Goal: Book appointment/travel/reservation

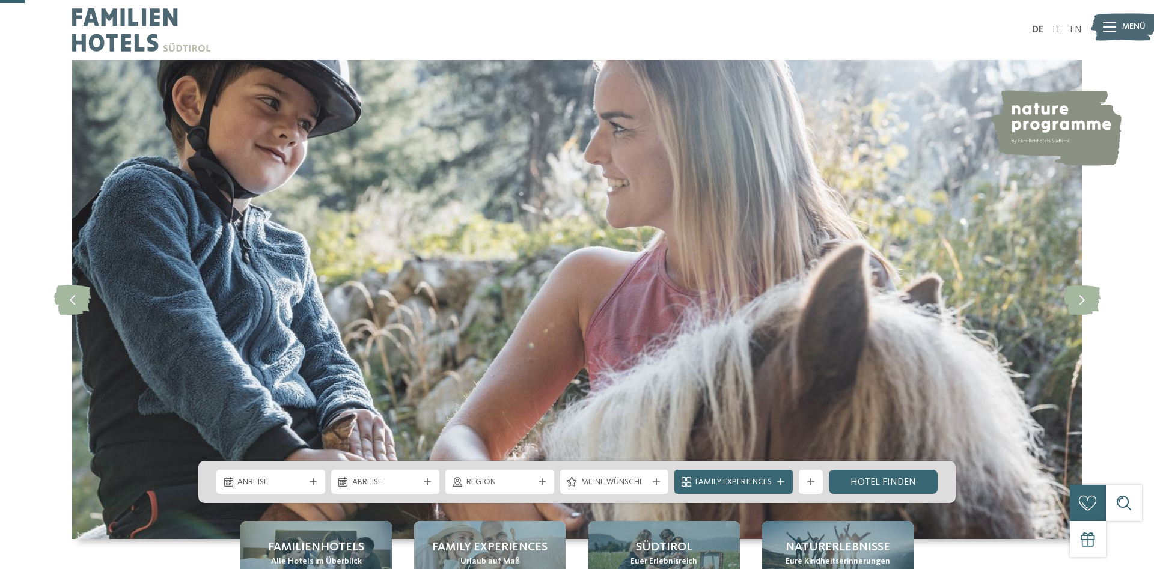
scroll to position [123, 0]
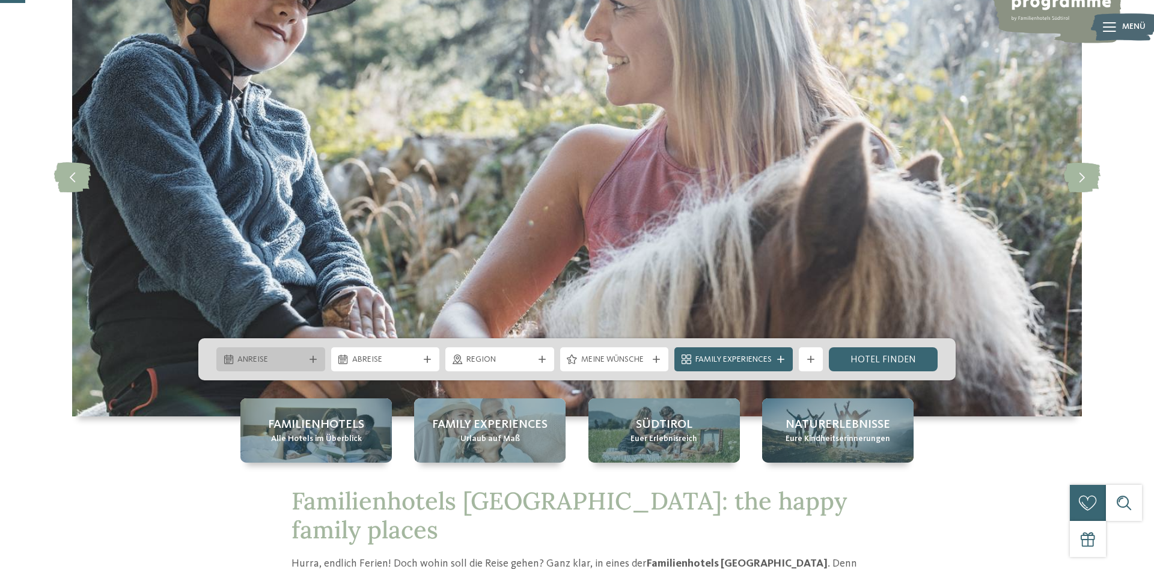
click at [299, 362] on span "Anreise" at bounding box center [270, 360] width 67 height 12
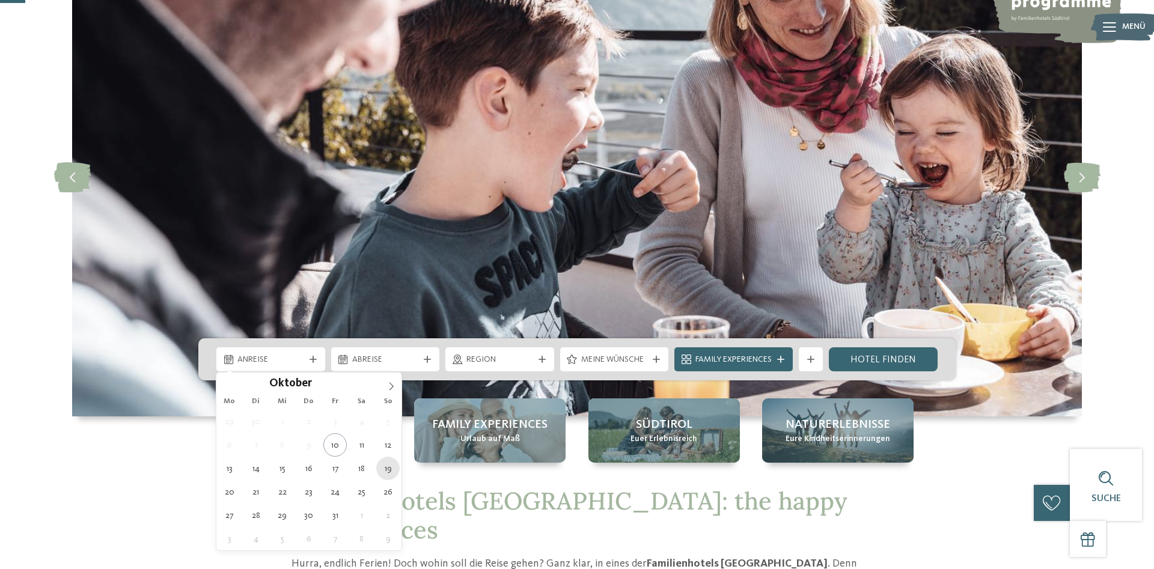
type div "19.10.2025"
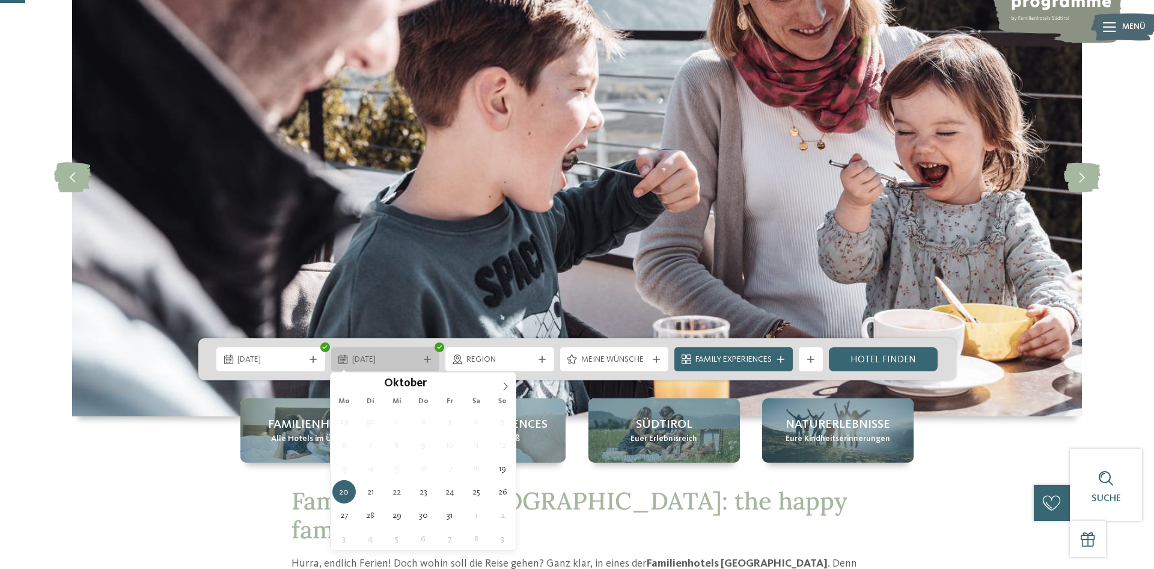
click at [431, 360] on div at bounding box center [427, 359] width 12 height 7
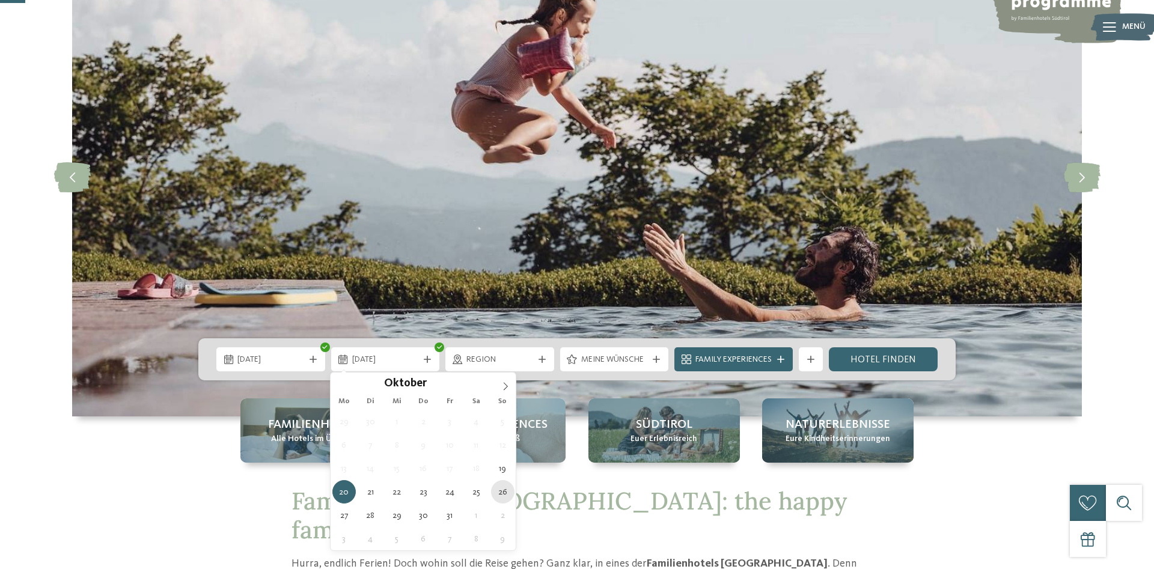
type div "26.10.2025"
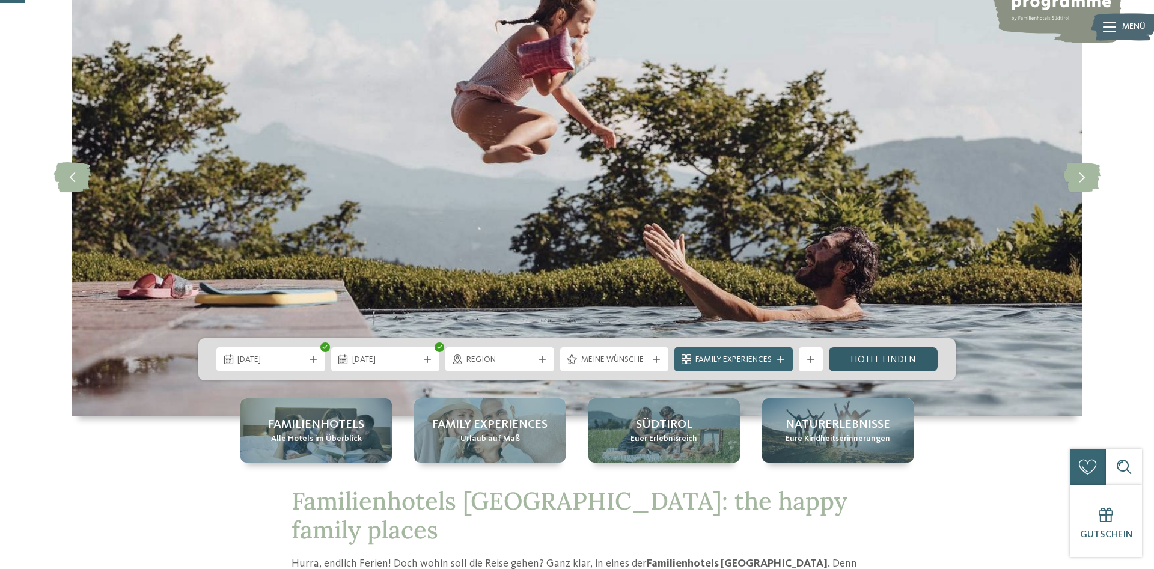
click at [878, 361] on link "Hotel finden" at bounding box center [883, 359] width 109 height 24
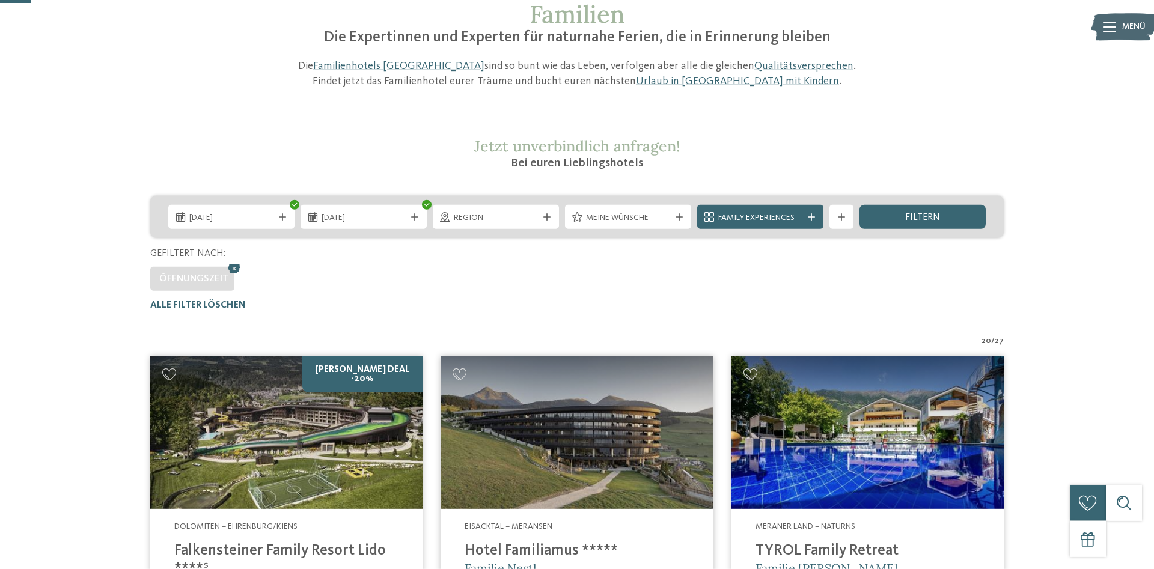
scroll to position [82, 0]
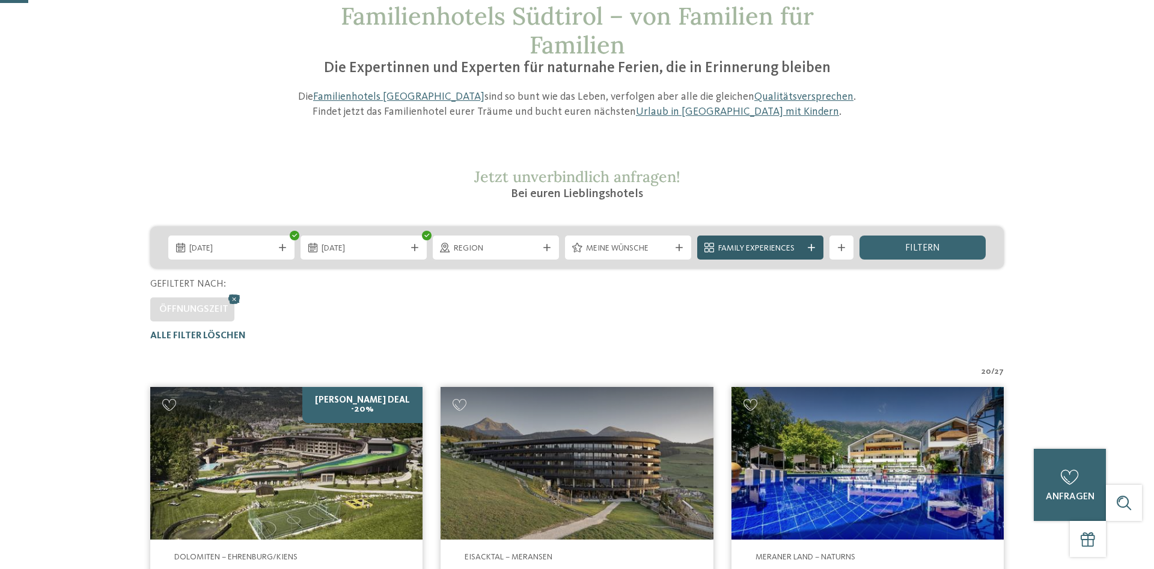
click at [761, 246] on span "Family Experiences" at bounding box center [760, 249] width 84 height 12
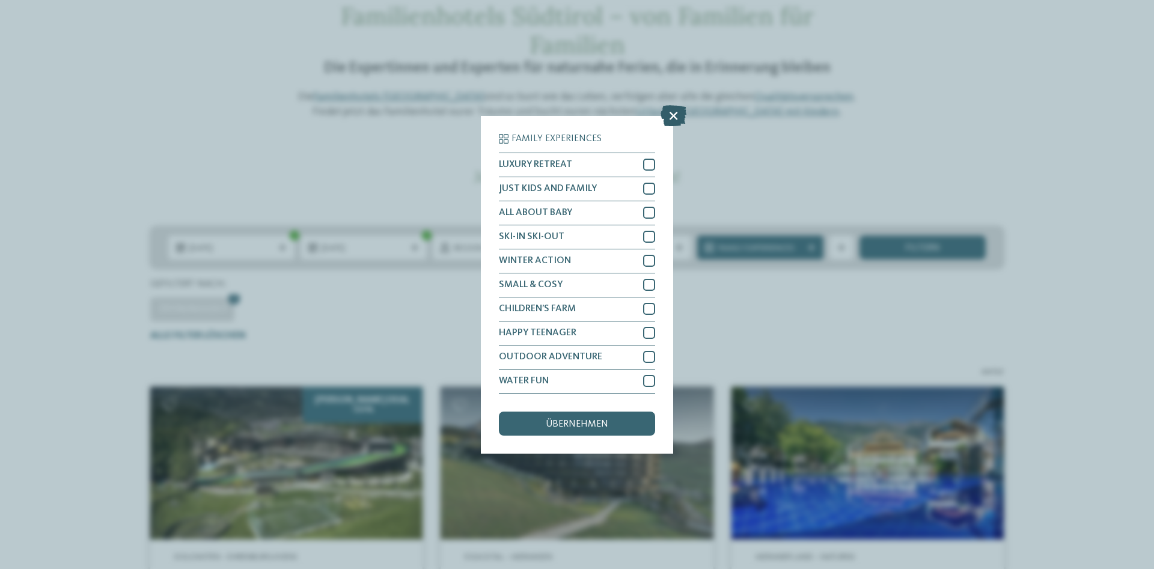
click at [671, 115] on icon at bounding box center [673, 115] width 26 height 21
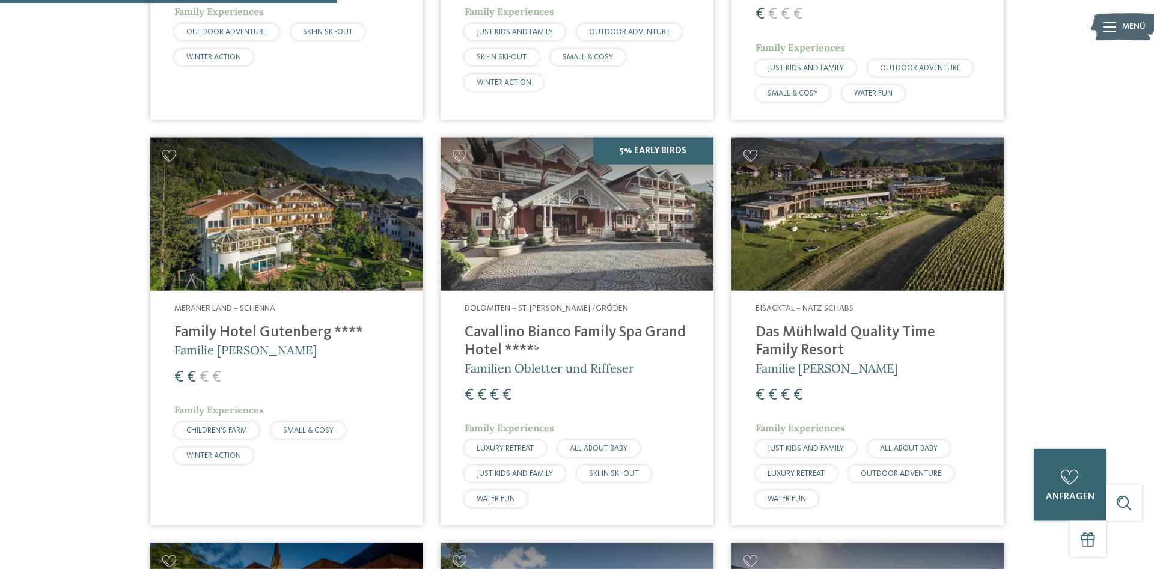
scroll to position [1164, 0]
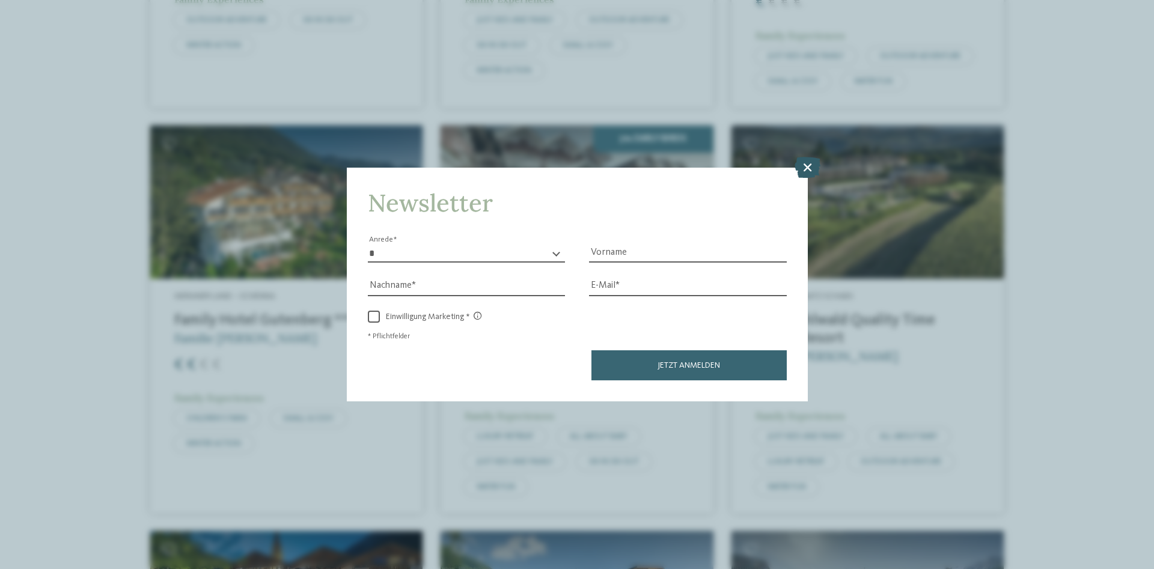
click at [811, 166] on icon at bounding box center [807, 167] width 26 height 21
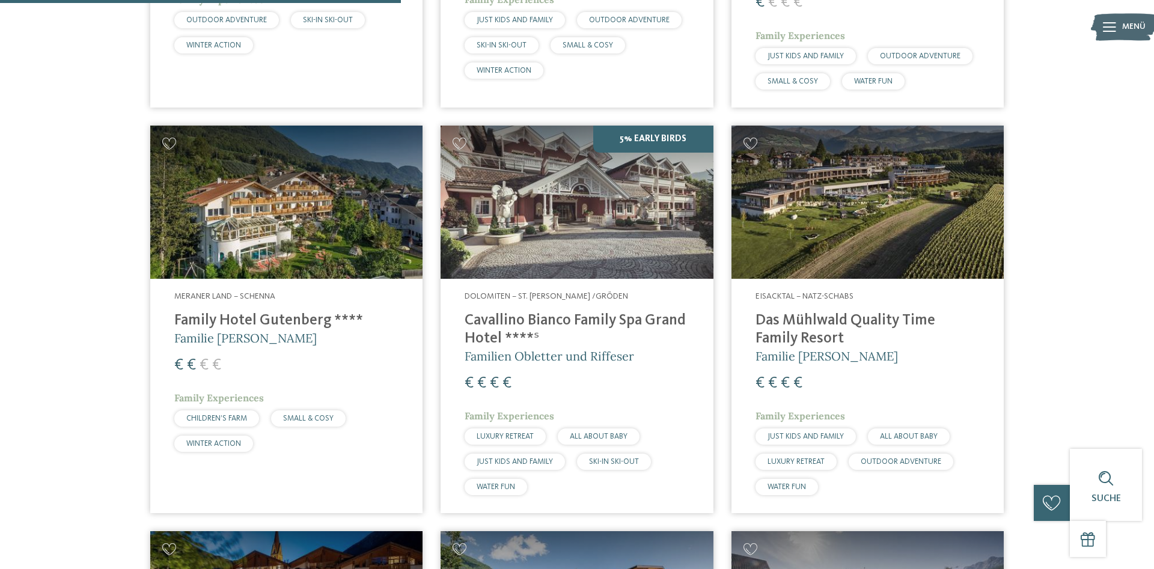
click at [580, 221] on img at bounding box center [576, 202] width 272 height 153
click at [353, 210] on img at bounding box center [286, 202] width 272 height 153
click at [292, 194] on img at bounding box center [286, 202] width 272 height 153
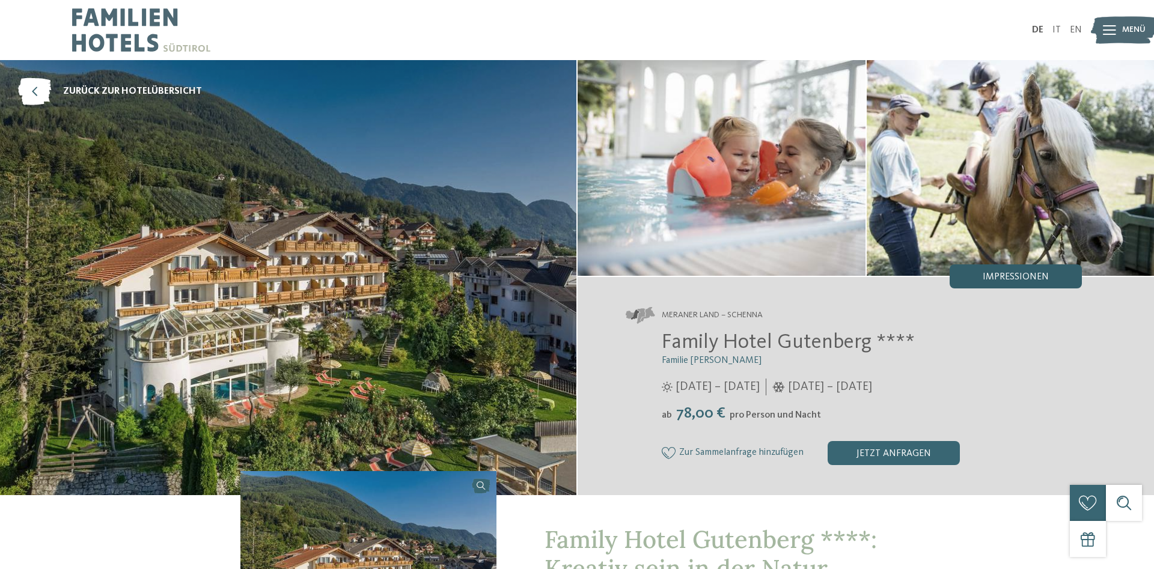
click at [1012, 284] on div "Impressionen" at bounding box center [1015, 276] width 132 height 24
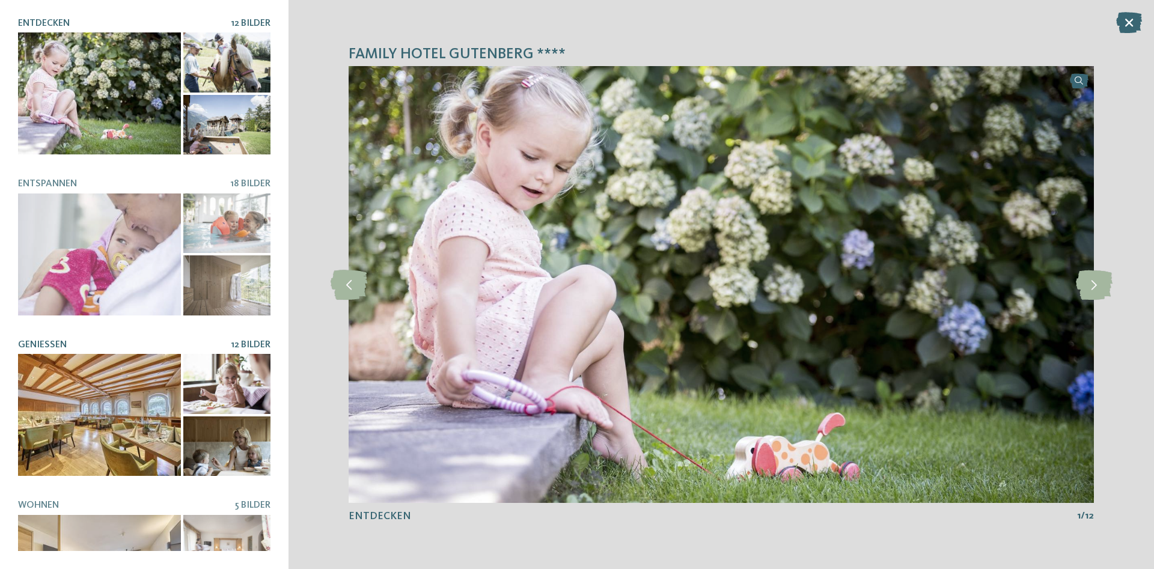
click at [84, 439] on div at bounding box center [99, 415] width 163 height 122
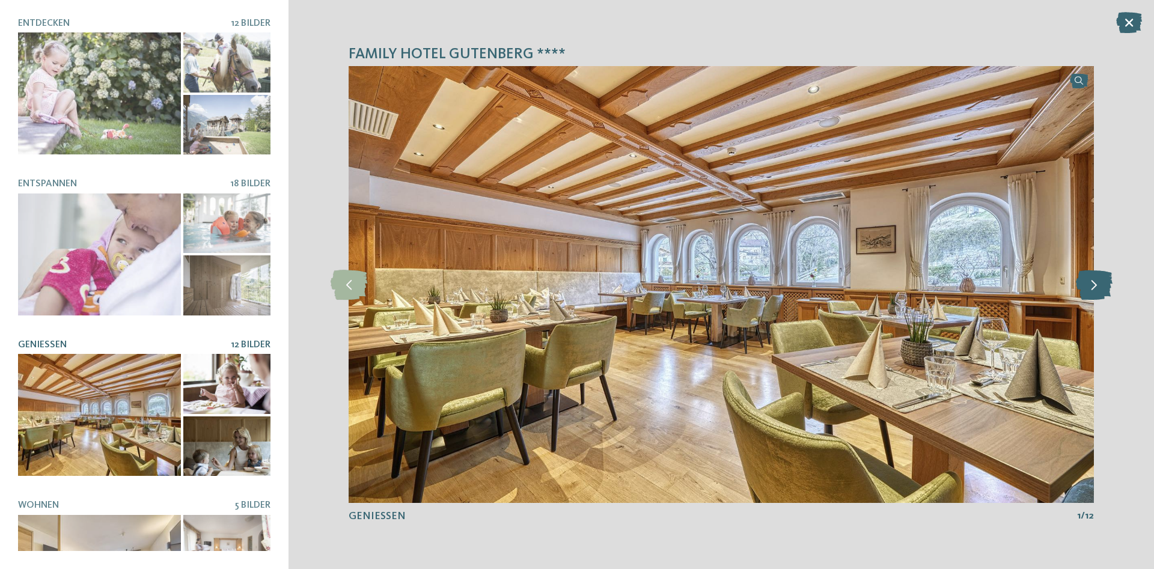
click at [1089, 288] on icon at bounding box center [1094, 285] width 37 height 30
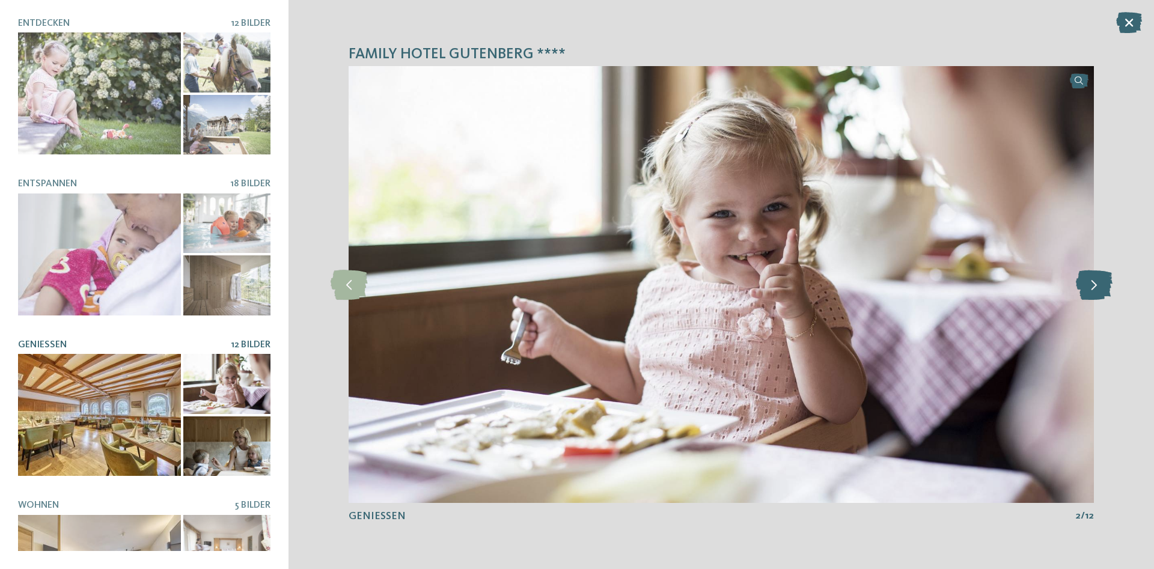
click at [1089, 288] on icon at bounding box center [1094, 285] width 37 height 30
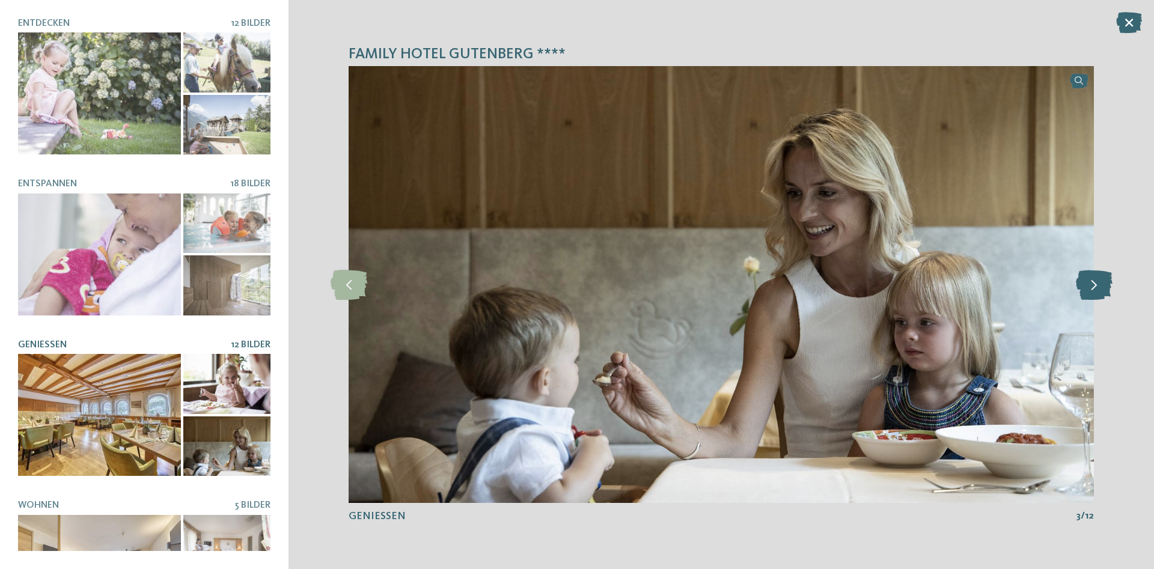
click at [1089, 288] on icon at bounding box center [1094, 285] width 37 height 30
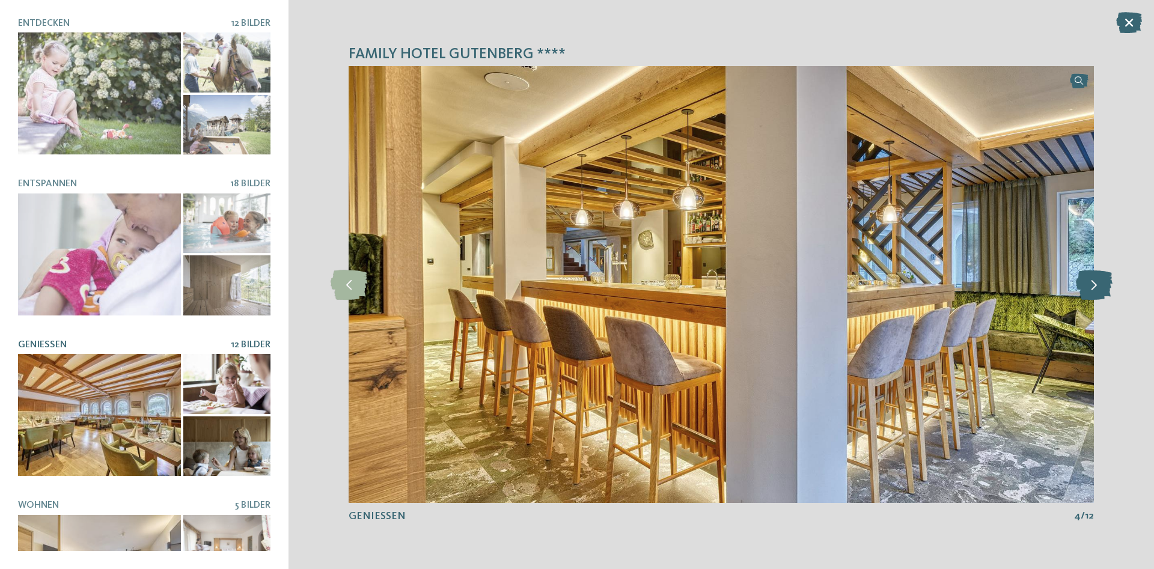
click at [1089, 288] on icon at bounding box center [1094, 285] width 37 height 30
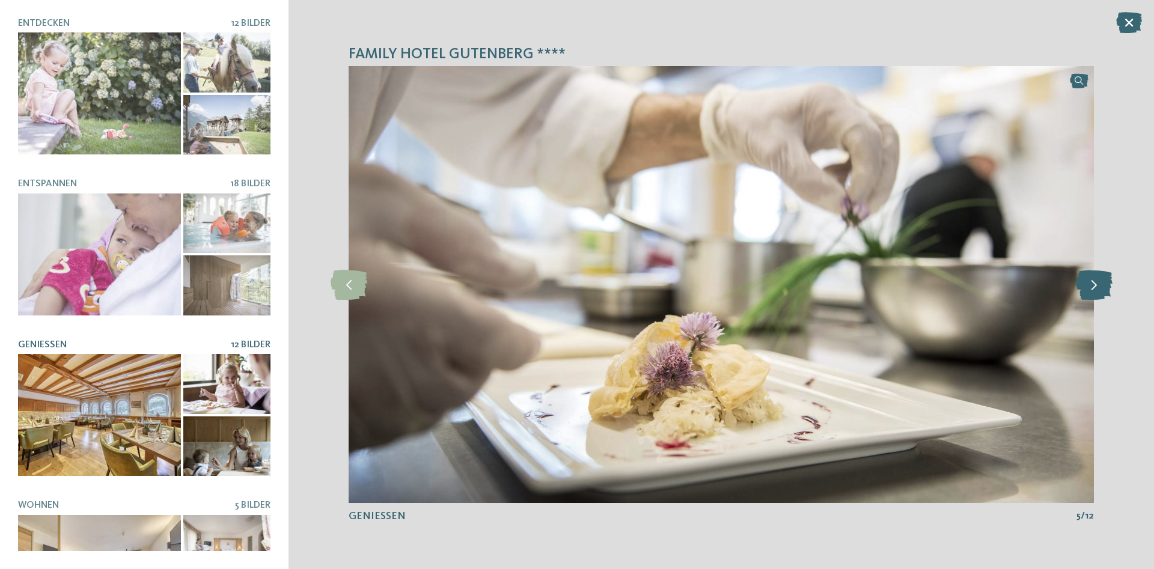
click at [1089, 288] on icon at bounding box center [1094, 285] width 37 height 30
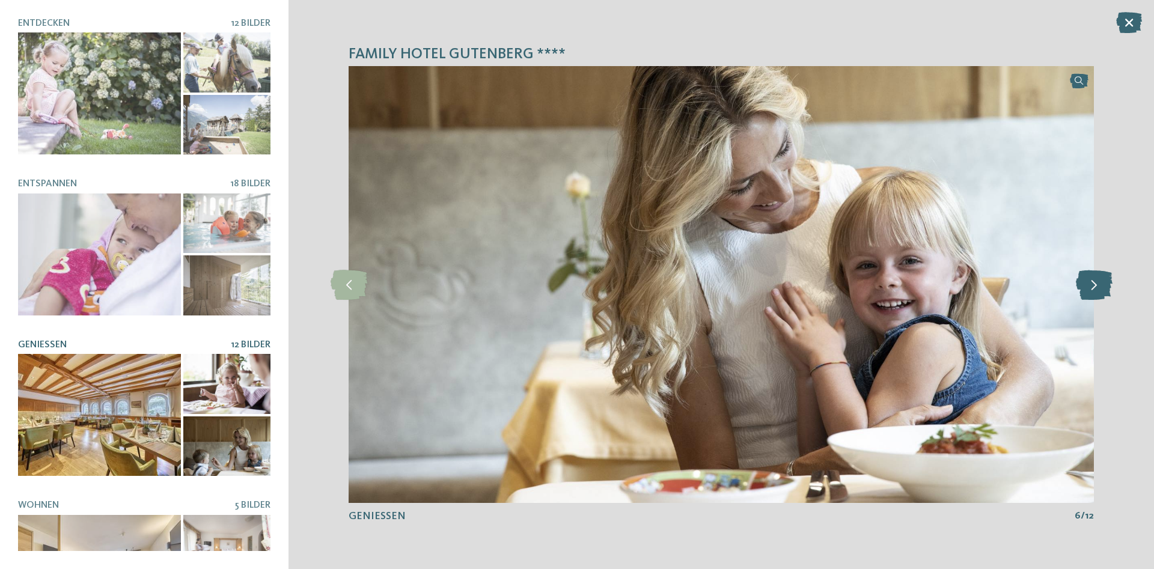
click at [1089, 288] on icon at bounding box center [1094, 285] width 37 height 30
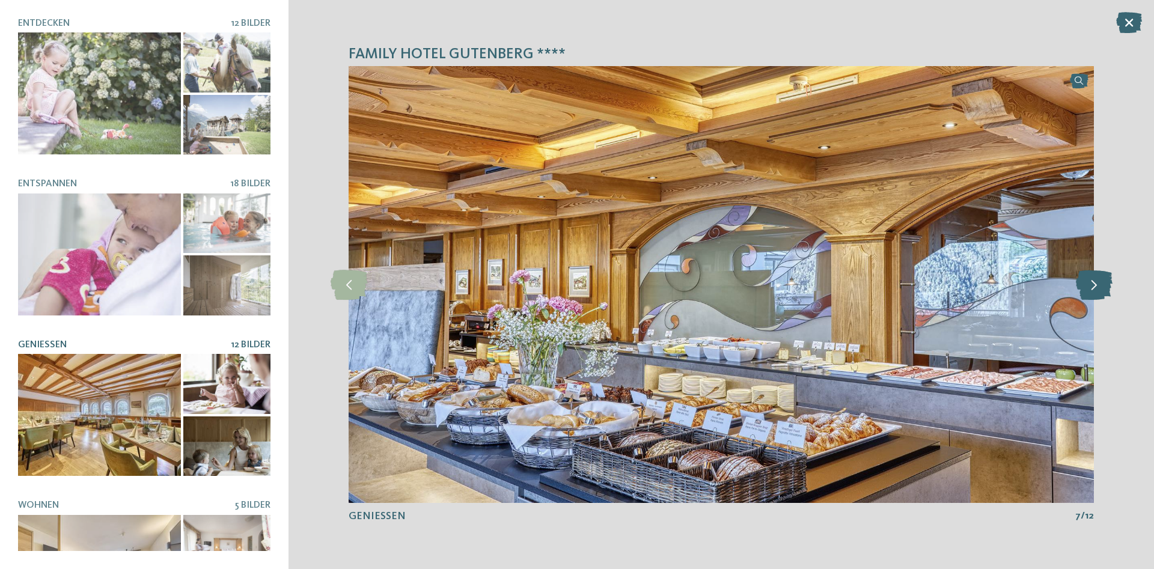
click at [1089, 288] on icon at bounding box center [1094, 285] width 37 height 30
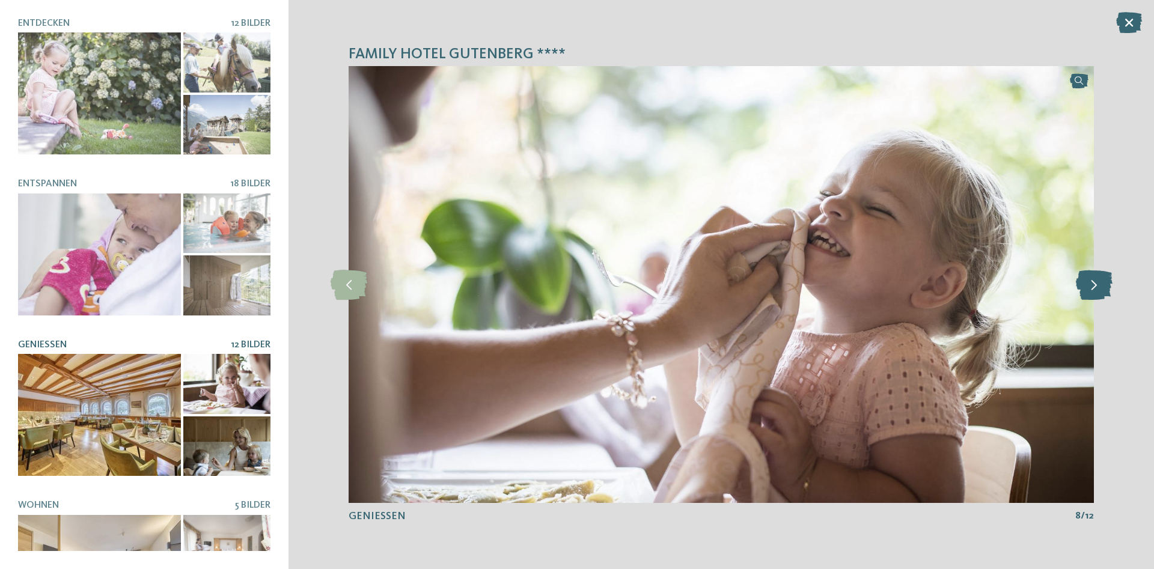
click at [1089, 288] on icon at bounding box center [1094, 285] width 37 height 30
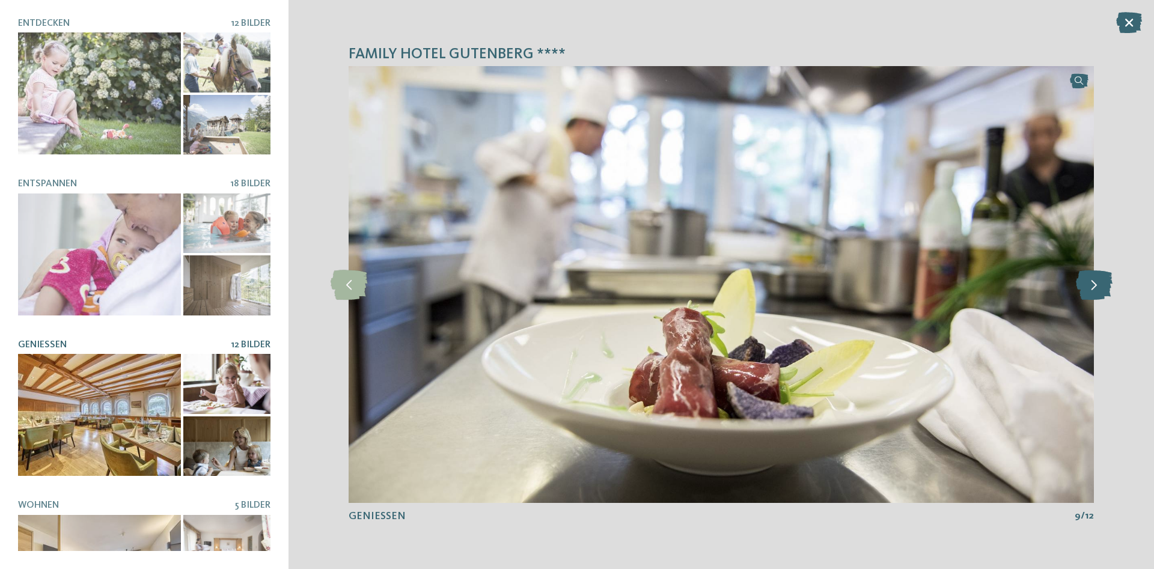
click at [1089, 288] on icon at bounding box center [1094, 285] width 37 height 30
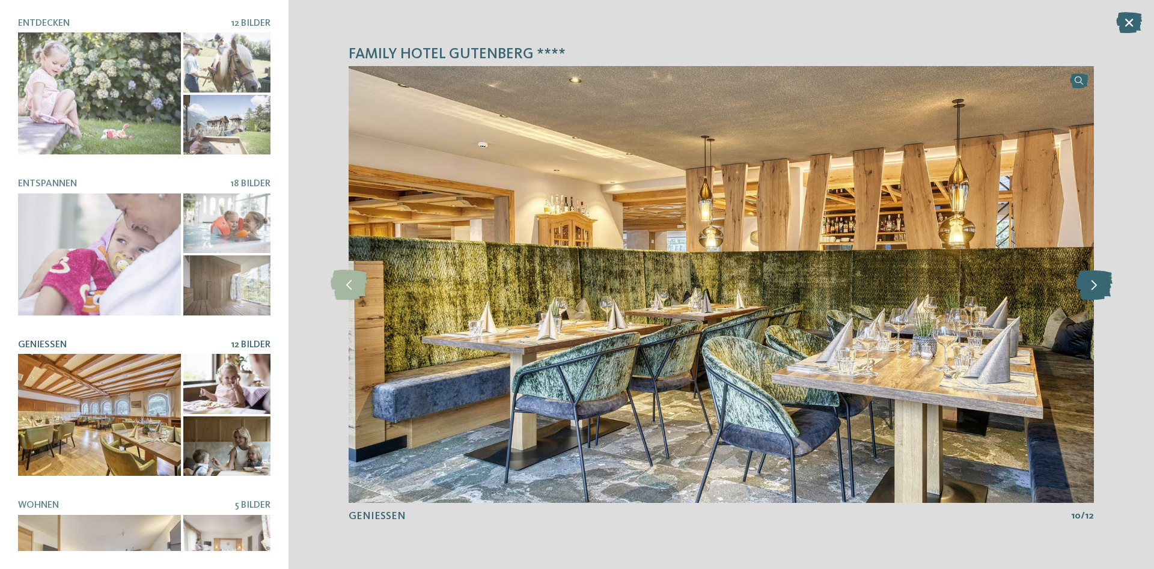
click at [1089, 288] on icon at bounding box center [1094, 285] width 37 height 30
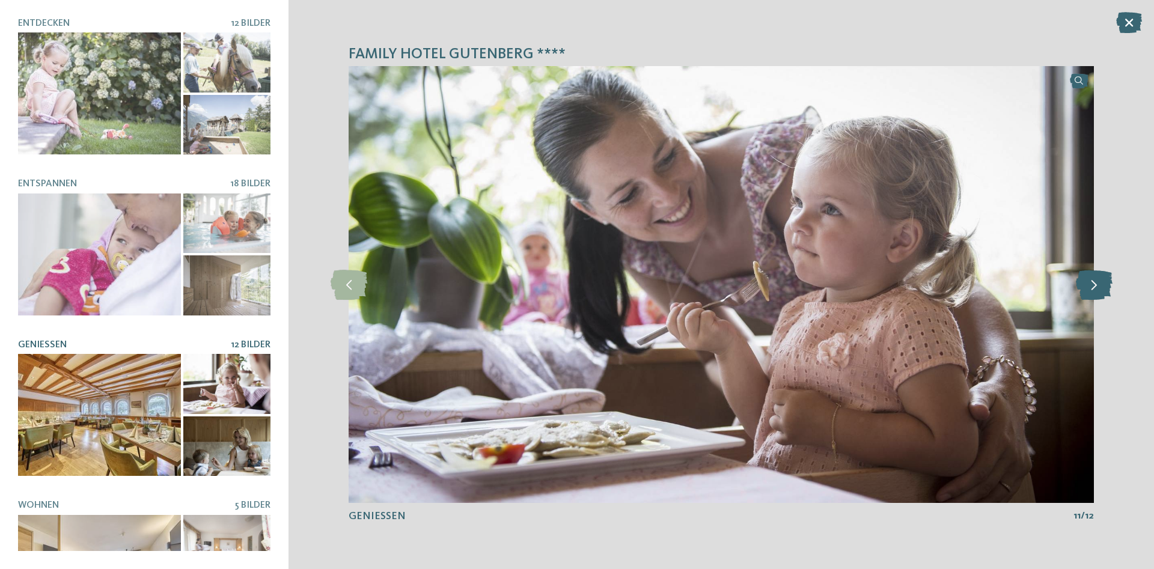
click at [1089, 288] on icon at bounding box center [1094, 285] width 37 height 30
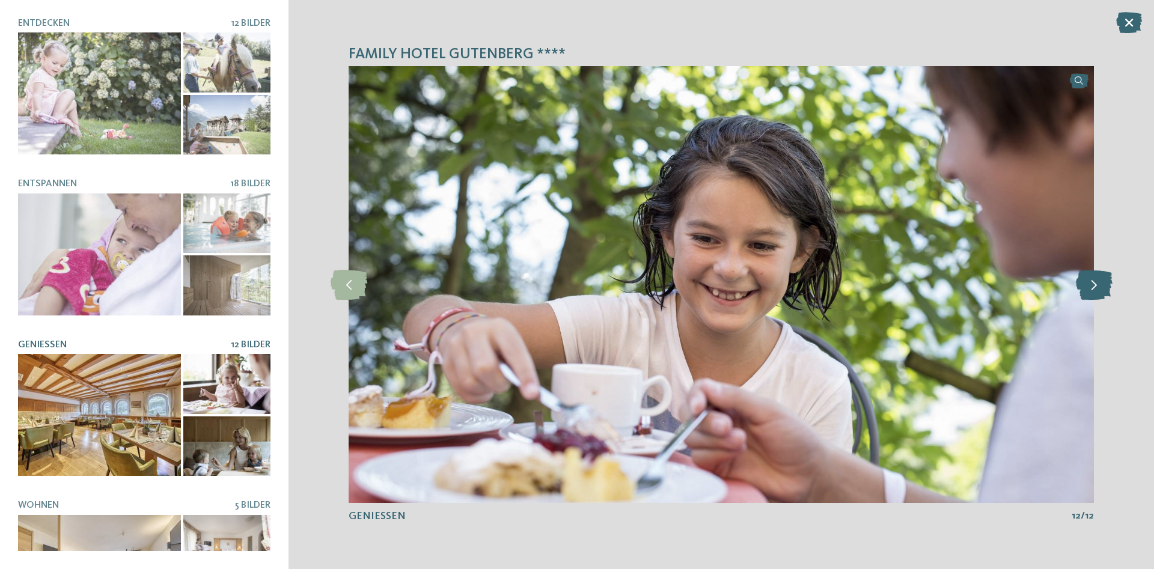
click at [1089, 288] on icon at bounding box center [1094, 285] width 37 height 30
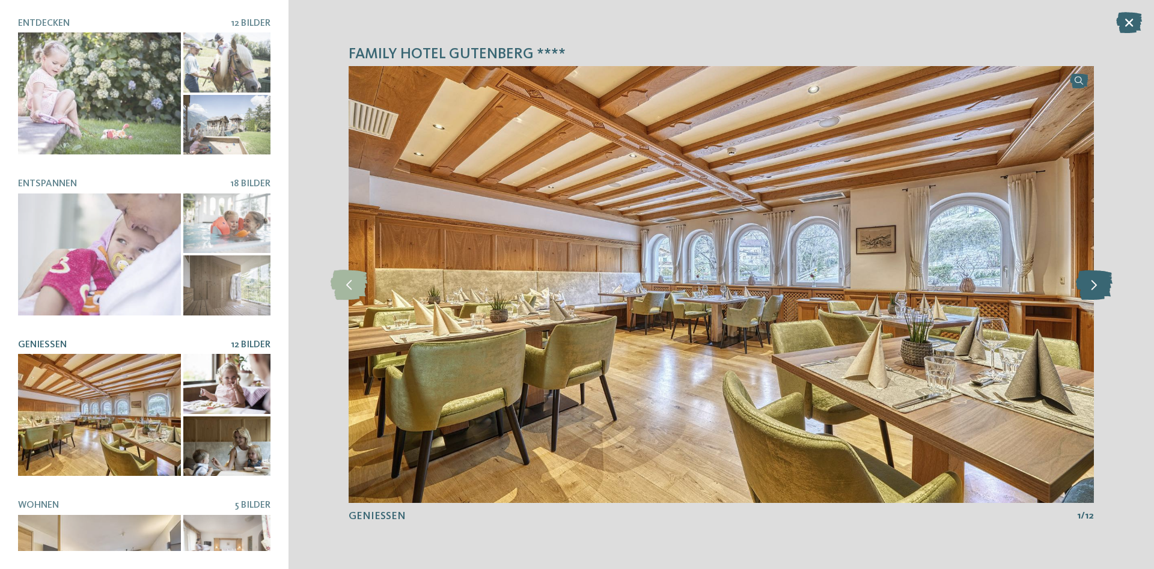
click at [1089, 288] on icon at bounding box center [1094, 285] width 37 height 30
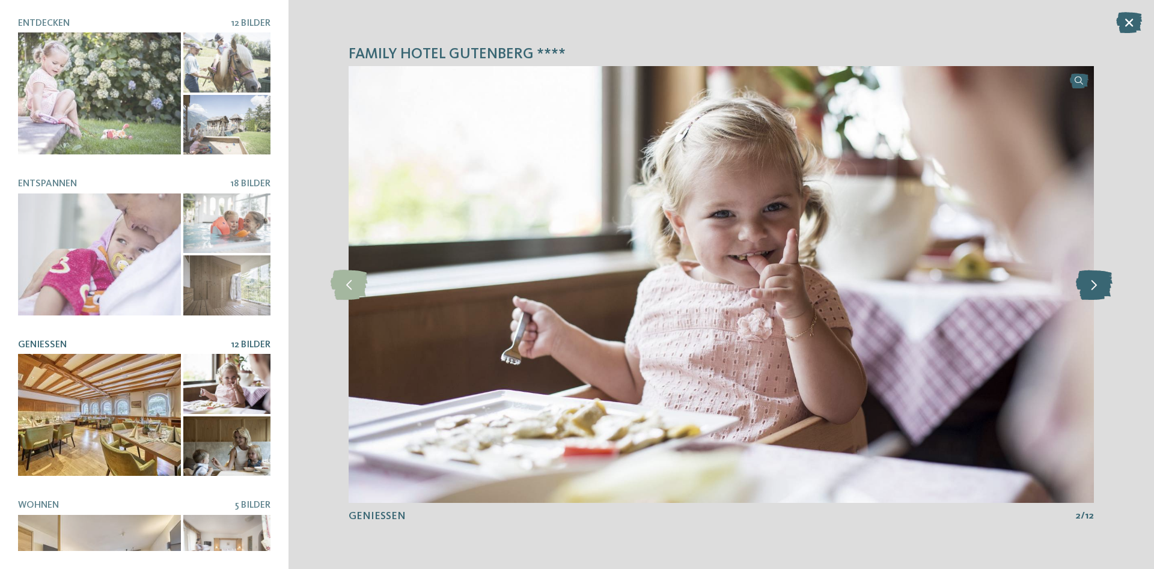
click at [1089, 288] on icon at bounding box center [1094, 285] width 37 height 30
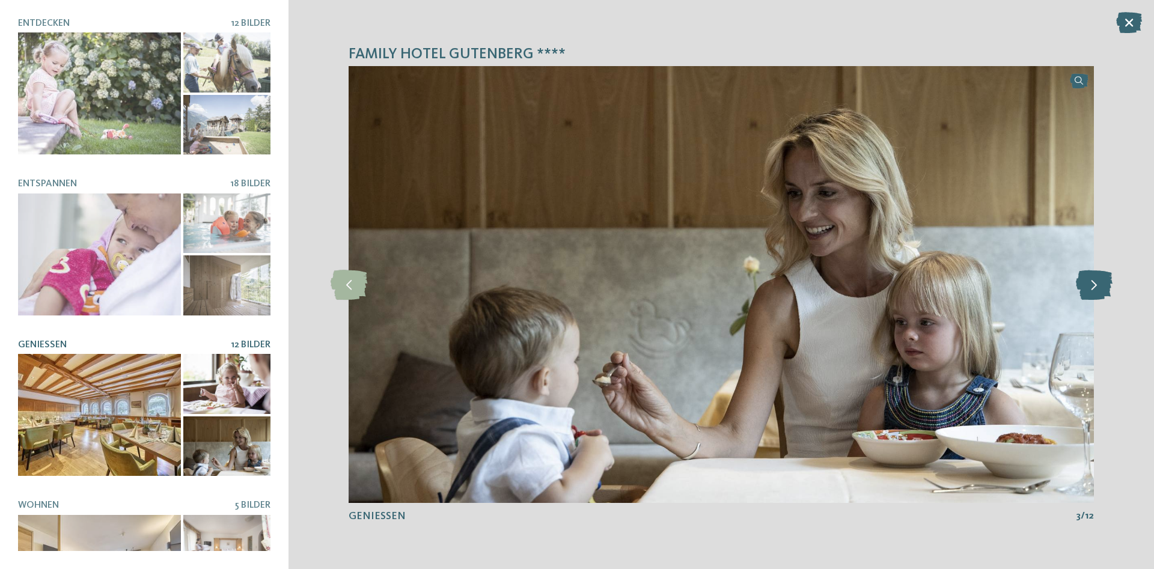
click at [1089, 288] on icon at bounding box center [1094, 285] width 37 height 30
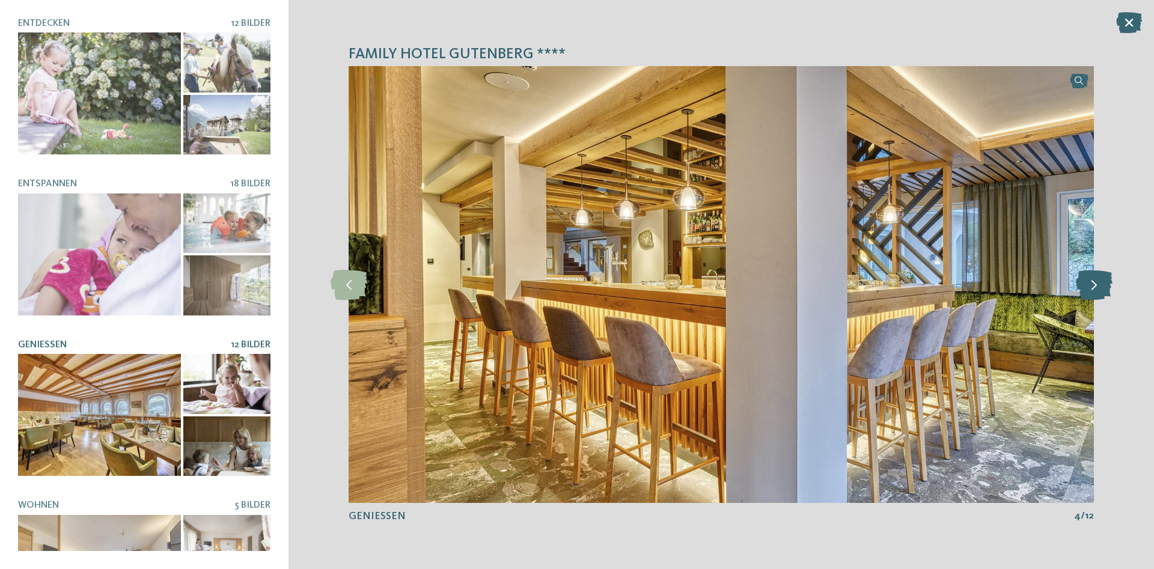
click at [1089, 288] on icon at bounding box center [1094, 285] width 37 height 30
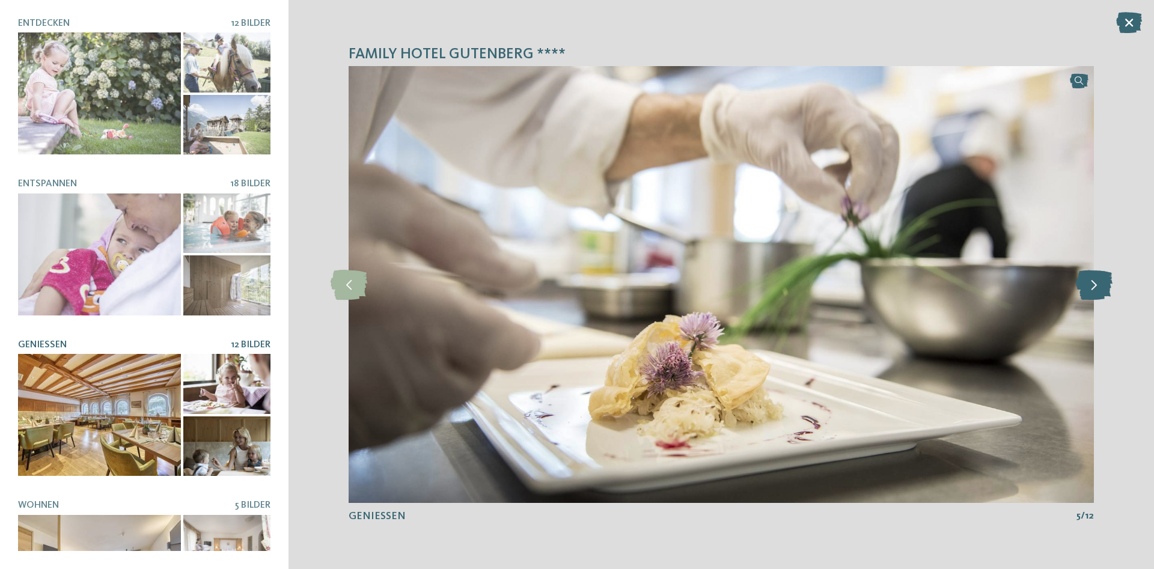
click at [1089, 288] on icon at bounding box center [1094, 285] width 37 height 30
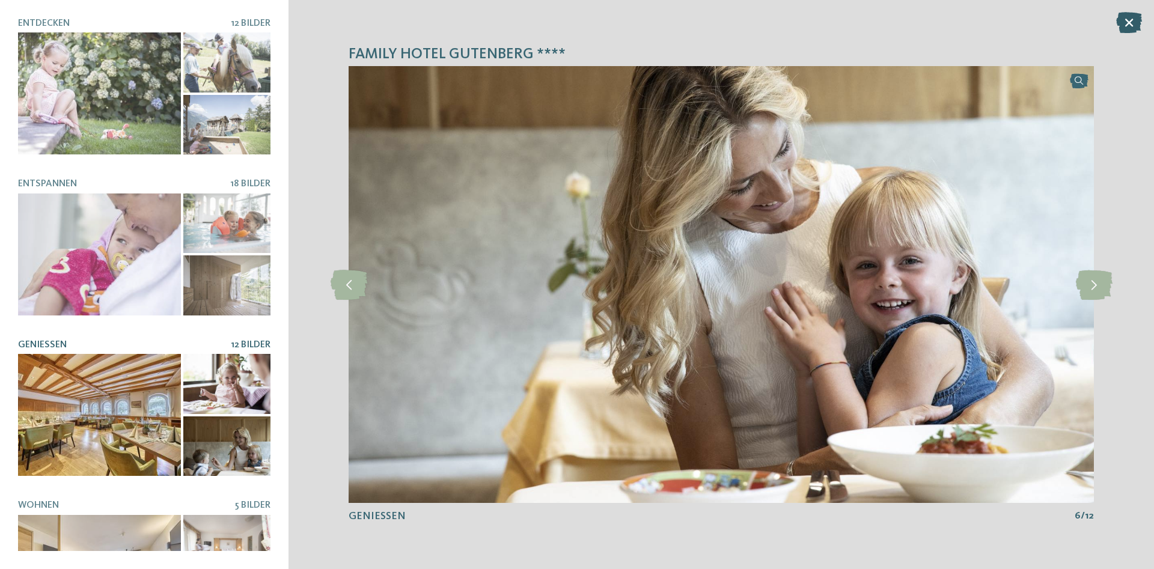
click at [1134, 22] on icon at bounding box center [1129, 22] width 26 height 21
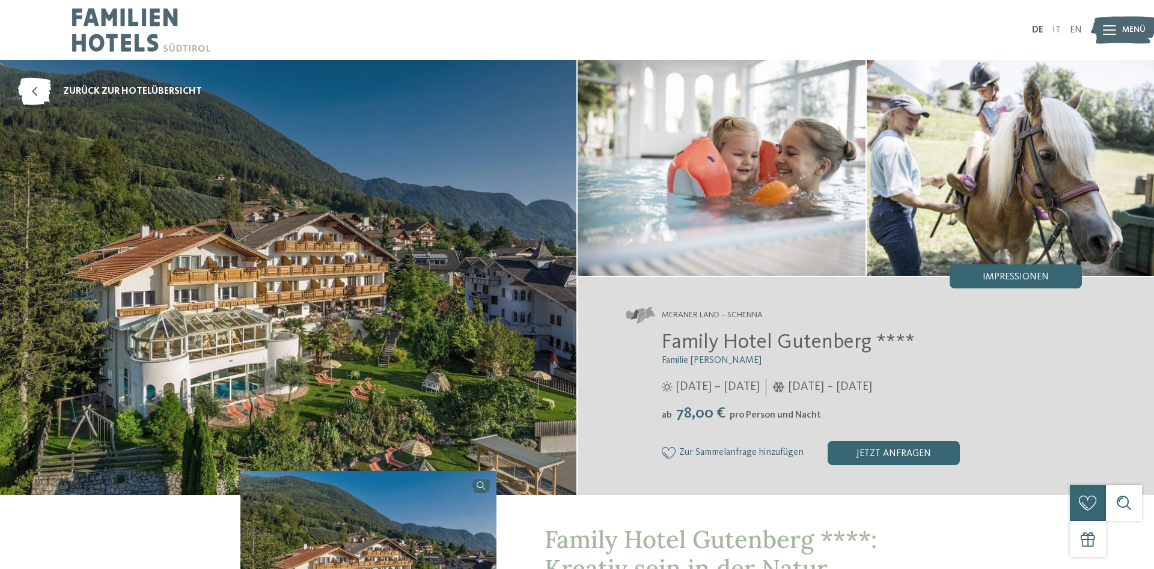
drag, startPoint x: 1002, startPoint y: 268, endPoint x: 878, endPoint y: 285, distance: 125.5
click at [1002, 269] on div "Impressionen" at bounding box center [1015, 276] width 132 height 24
